Goal: Task Accomplishment & Management: Manage account settings

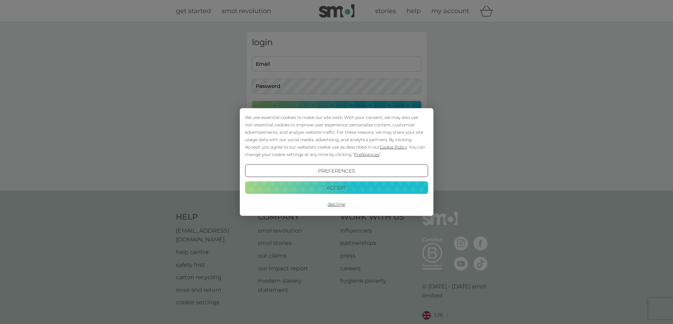
click at [339, 204] on button "Decline" at bounding box center [336, 204] width 183 height 13
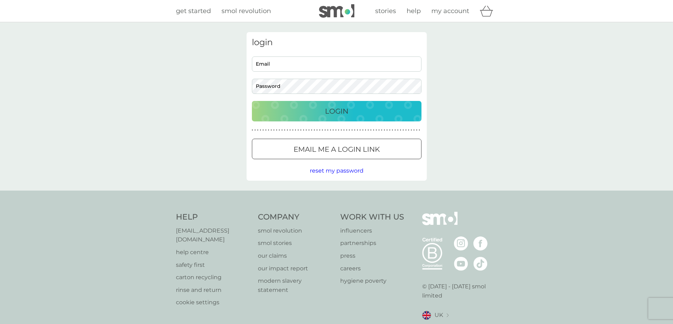
click at [297, 66] on input "Email" at bounding box center [337, 64] width 170 height 15
click at [299, 63] on input "mel@outsideingardenrooms.co.uk" at bounding box center [337, 64] width 170 height 15
paste input "russell@virginmedia.com"
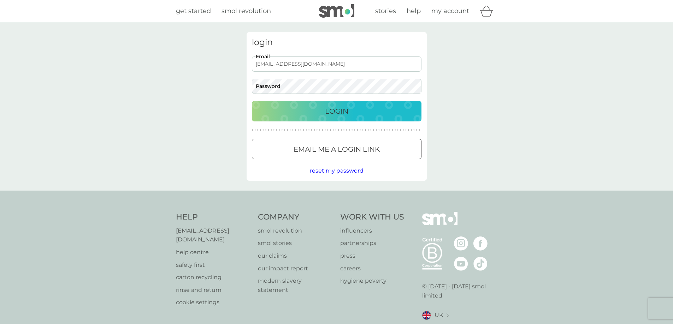
type input "melrussell@virginmedia.com"
click at [331, 110] on p "Login" at bounding box center [336, 111] width 23 height 11
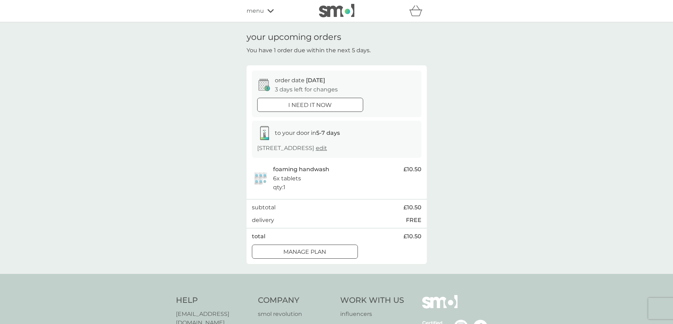
click at [316, 251] on div at bounding box center [304, 251] width 25 height 7
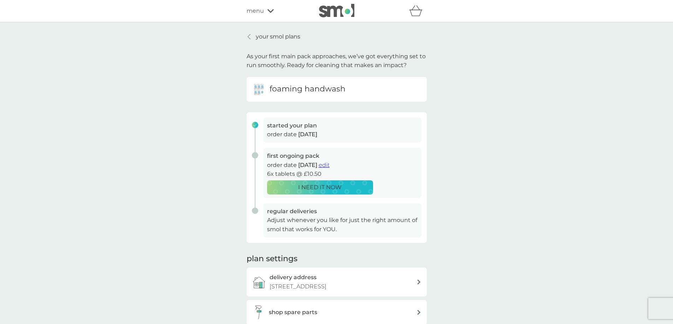
click at [262, 36] on p "your smol plans" at bounding box center [278, 36] width 45 height 9
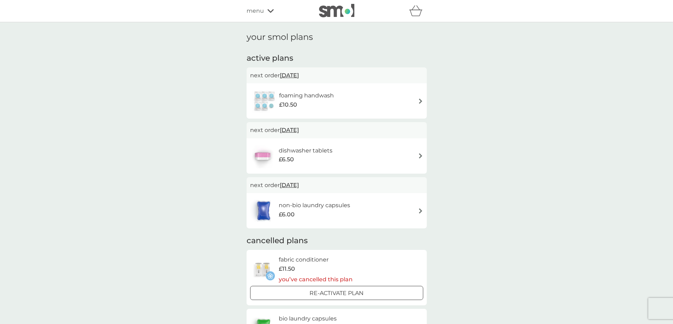
click at [402, 100] on div "foaming handwash £10.50" at bounding box center [336, 101] width 173 height 25
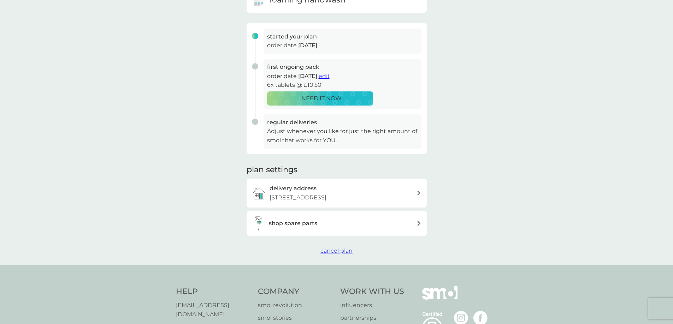
scroll to position [92, 0]
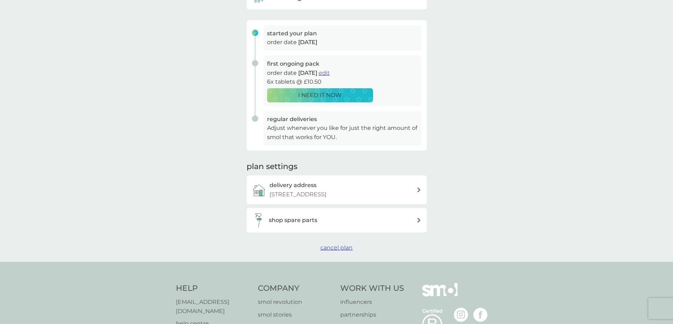
click at [338, 252] on button "cancel plan" at bounding box center [337, 248] width 32 height 9
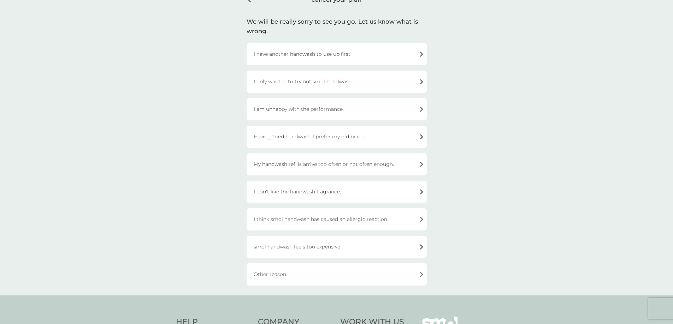
scroll to position [41, 0]
click at [314, 270] on div "Other reason." at bounding box center [337, 274] width 180 height 22
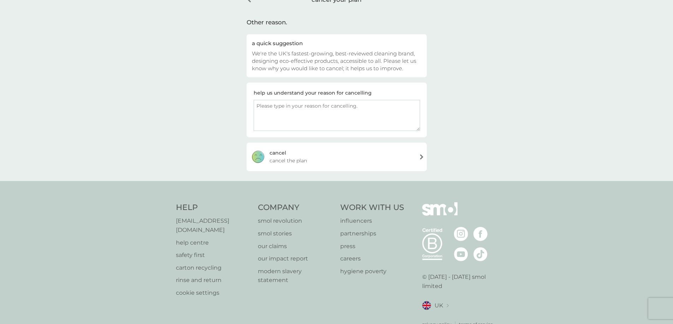
click at [278, 153] on div "cancel" at bounding box center [278, 153] width 17 height 8
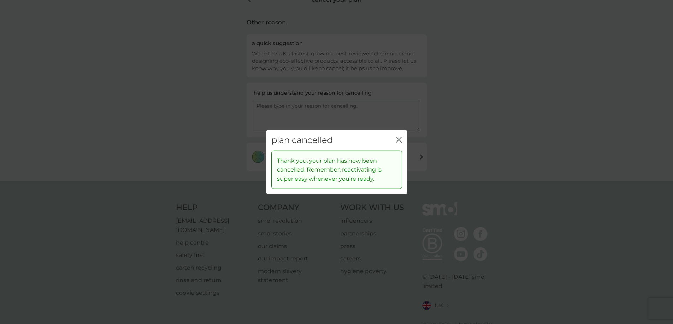
click at [398, 141] on icon "close" at bounding box center [397, 140] width 3 height 6
